Goal: Task Accomplishment & Management: Use online tool/utility

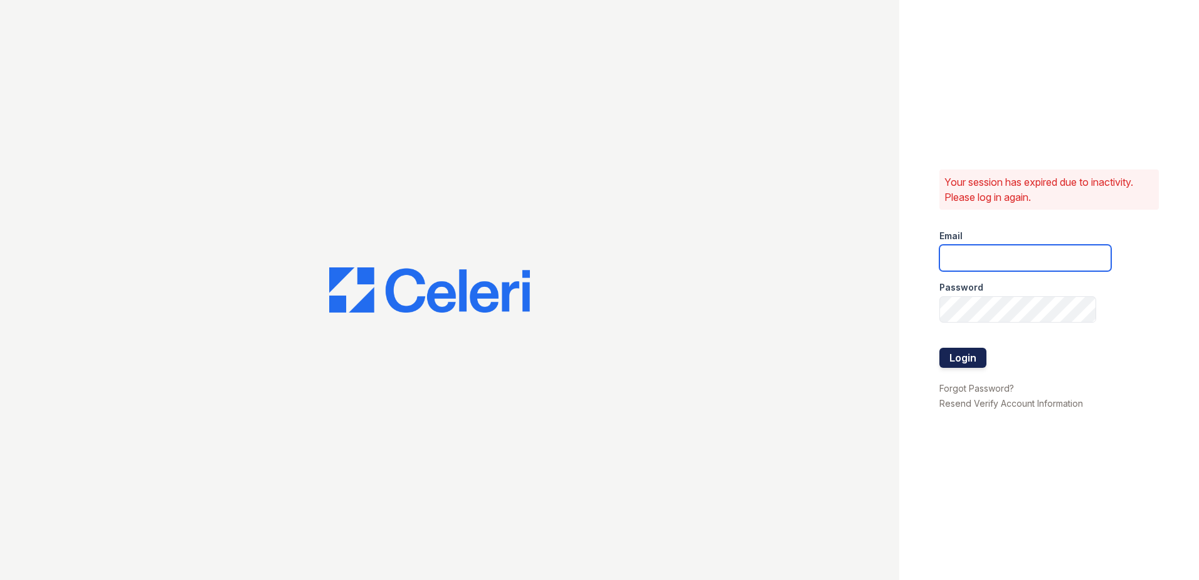
type input "[PERSON_NAME][EMAIL_ADDRESS][PERSON_NAME][DOMAIN_NAME]"
click at [964, 354] on button "Login" at bounding box center [963, 357] width 47 height 20
